Goal: Task Accomplishment & Management: Manage account settings

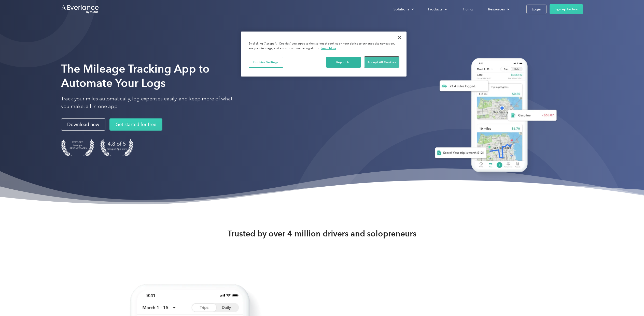
click at [374, 61] on button "Accept All Cookies" at bounding box center [381, 62] width 34 height 11
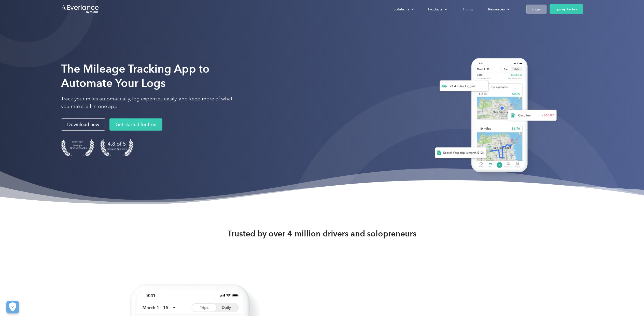
click at [535, 10] on div "Login" at bounding box center [536, 9] width 9 height 6
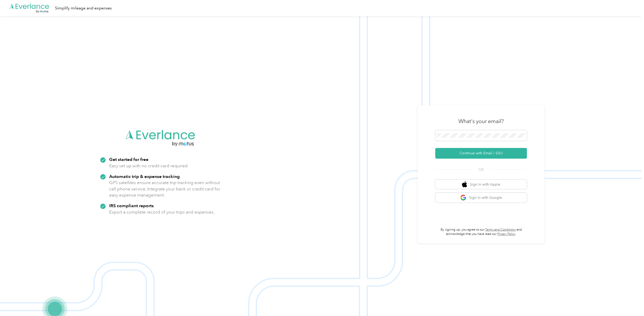
scroll to position [0, 0]
click at [482, 153] on button "Continue with Email / SSO" at bounding box center [481, 153] width 92 height 11
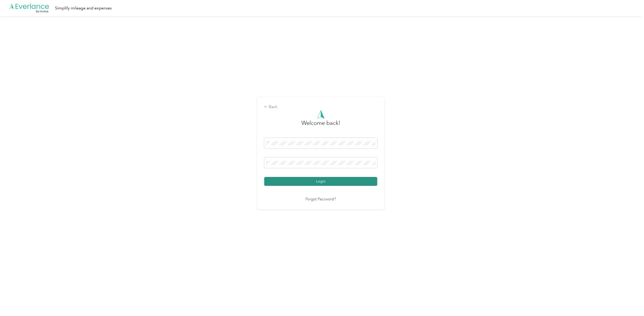
click at [318, 181] on button "Login" at bounding box center [320, 181] width 113 height 9
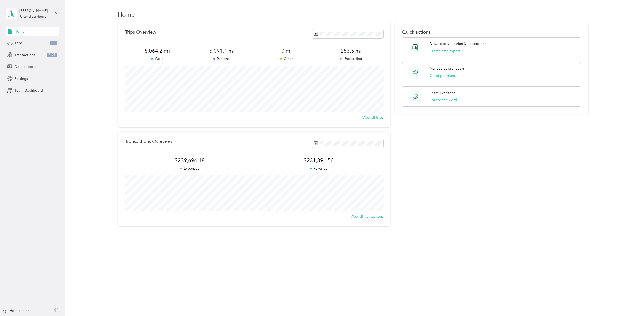
click at [29, 66] on span "Data exports" at bounding box center [26, 66] width 22 height 5
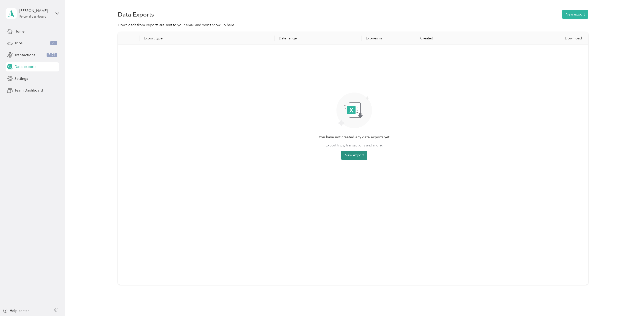
click at [353, 155] on button "New export" at bounding box center [354, 155] width 26 height 9
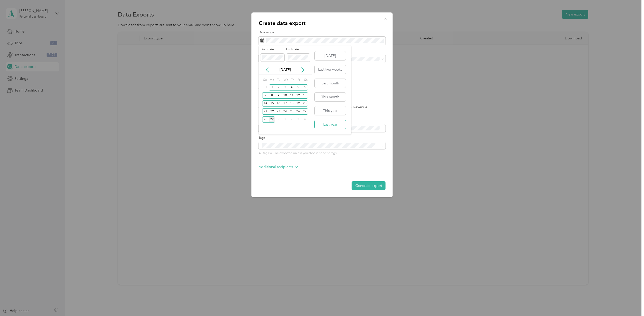
click at [331, 123] on button "Last year" at bounding box center [330, 124] width 31 height 9
click at [281, 88] on label "CSV" at bounding box center [284, 89] width 12 height 4
click at [275, 107] on label "Trips" at bounding box center [279, 108] width 13 height 4
click at [364, 188] on button "Generate export" at bounding box center [369, 185] width 34 height 9
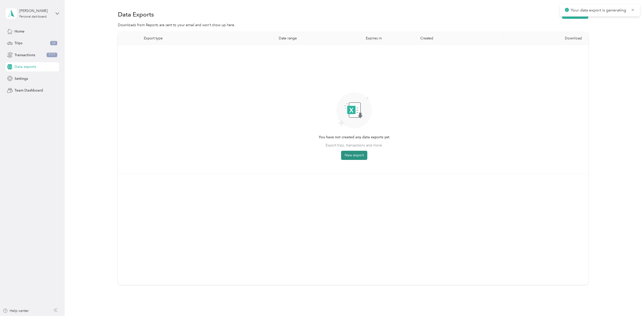
click at [356, 158] on button "New export" at bounding box center [354, 155] width 26 height 9
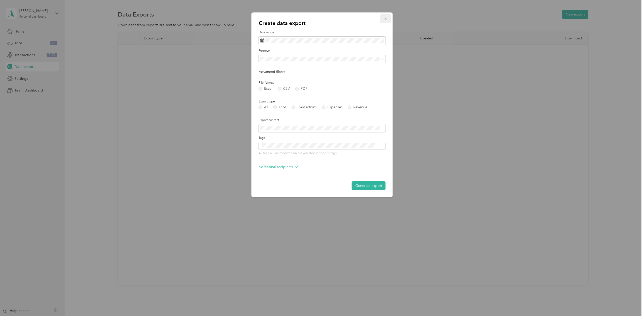
click at [387, 18] on icon "button" at bounding box center [386, 19] width 4 height 4
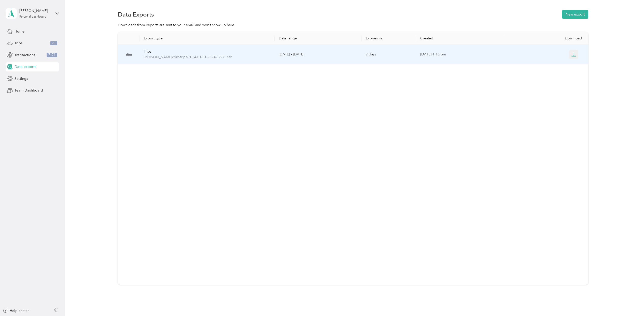
click at [576, 55] on button "button" at bounding box center [573, 54] width 9 height 9
